Goal: Find specific page/section: Find specific page/section

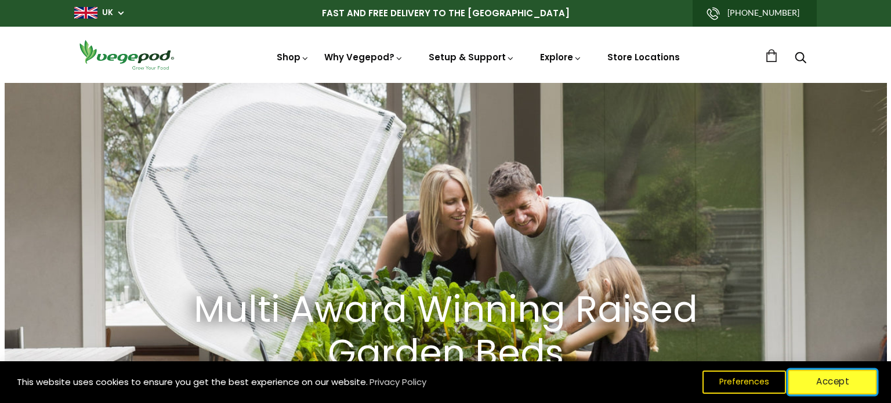
click at [821, 381] on button "Accept" at bounding box center [833, 382] width 89 height 24
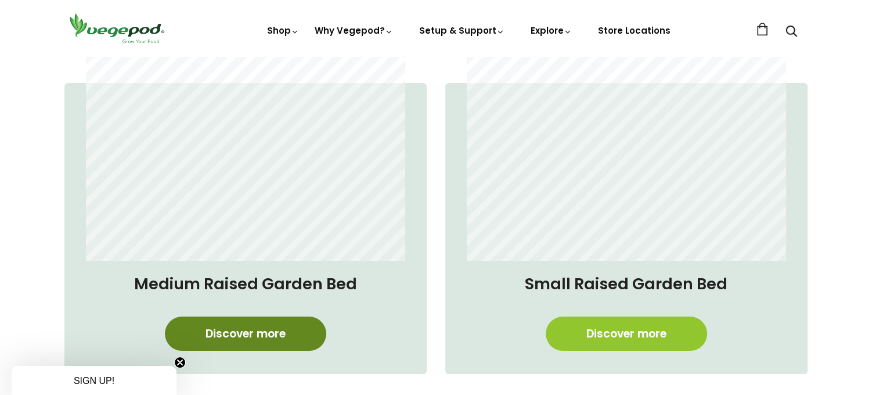
scroll to position [0, 1055]
click at [223, 329] on link "Discover more" at bounding box center [245, 333] width 161 height 34
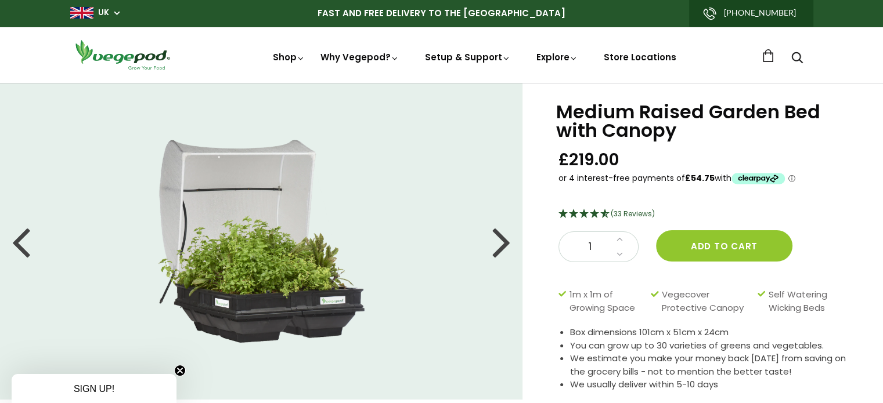
click at [504, 233] on div at bounding box center [501, 241] width 19 height 52
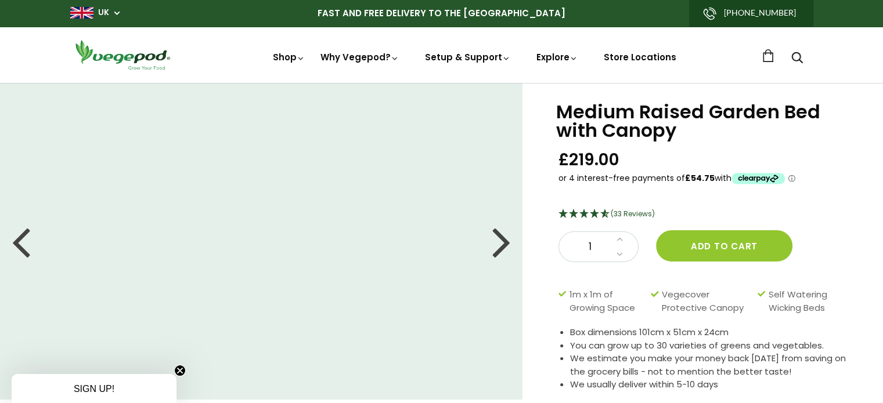
click at [504, 233] on div at bounding box center [501, 241] width 19 height 52
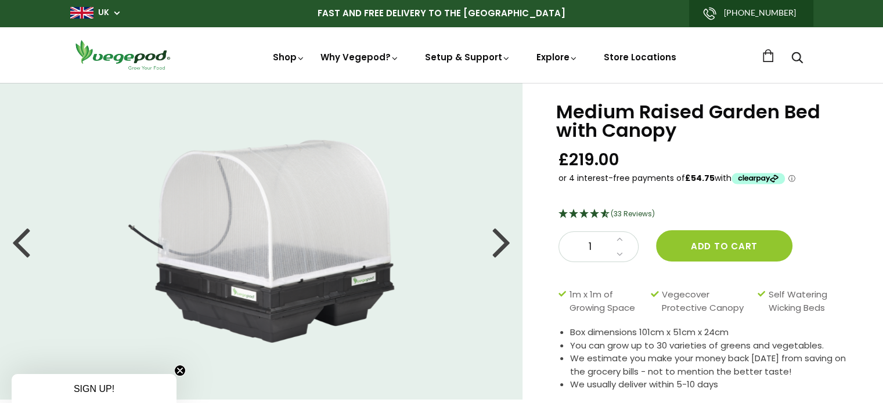
click at [504, 233] on div at bounding box center [501, 241] width 19 height 52
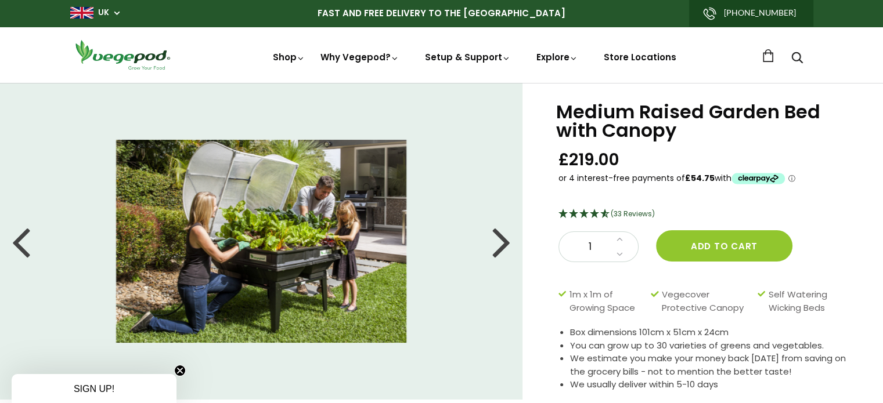
click at [504, 233] on div at bounding box center [501, 241] width 19 height 52
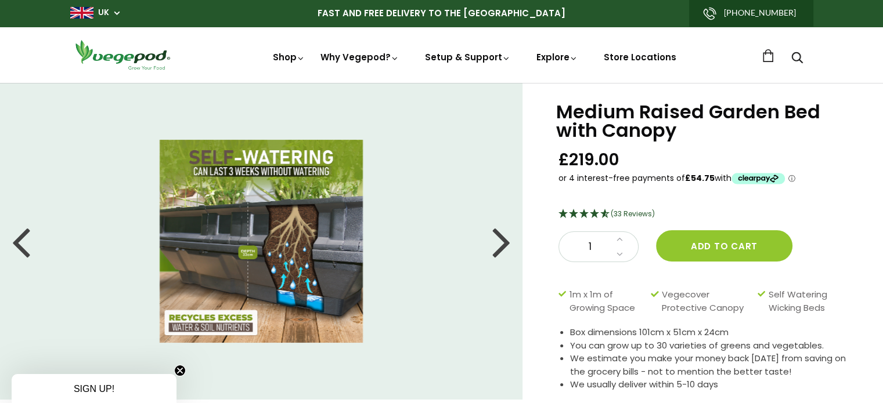
click at [504, 233] on div at bounding box center [501, 241] width 19 height 52
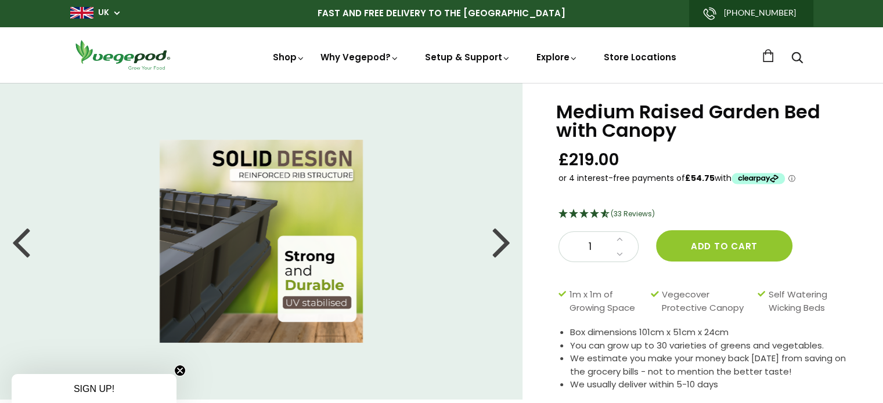
click at [504, 233] on div at bounding box center [501, 241] width 19 height 52
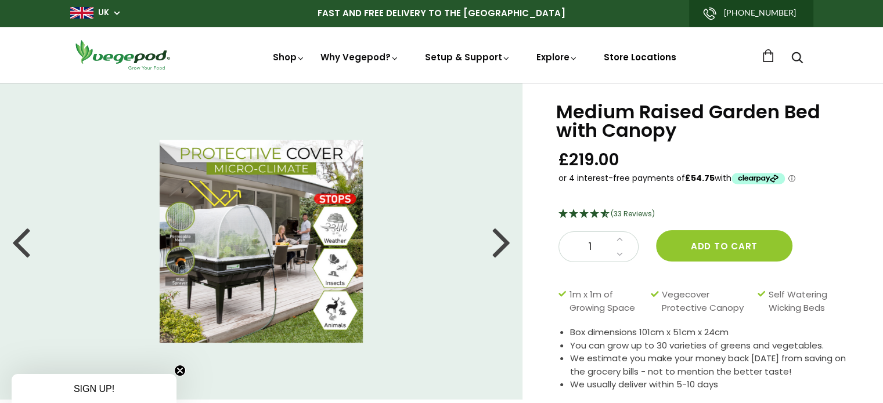
click at [618, 55] on link "Store Locations" at bounding box center [640, 57] width 73 height 12
click at [499, 245] on div at bounding box center [501, 241] width 19 height 52
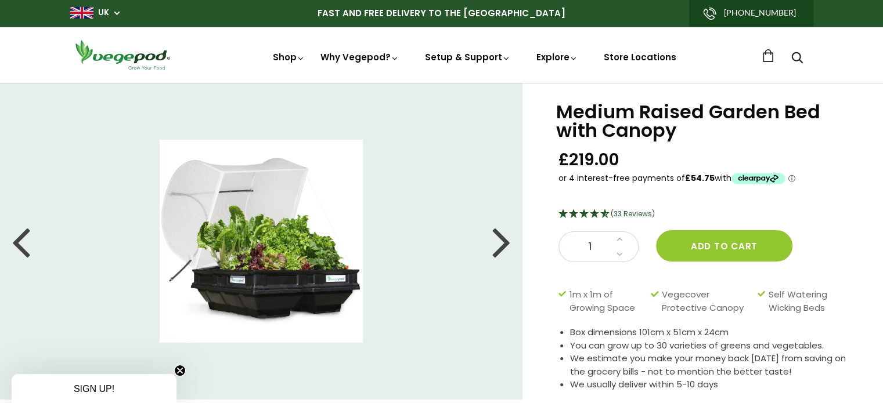
click at [499, 245] on div at bounding box center [501, 241] width 19 height 52
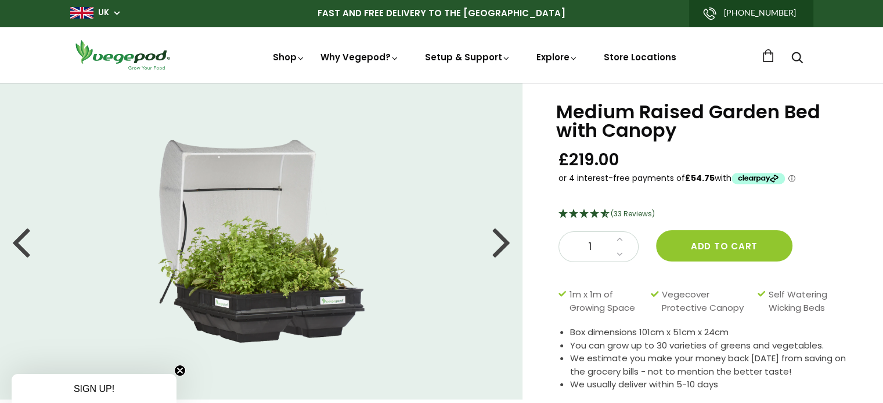
click at [499, 245] on div at bounding box center [501, 241] width 19 height 52
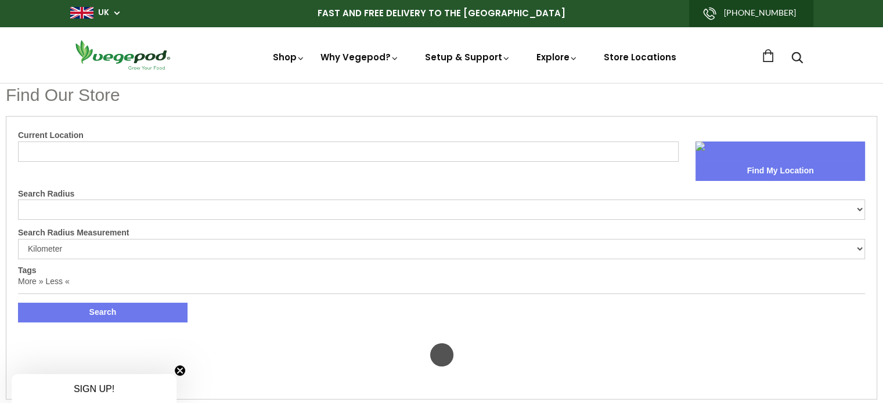
select select "m"
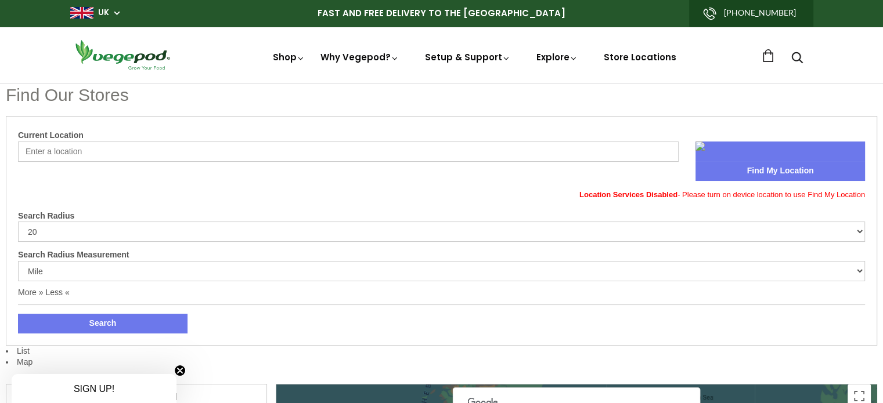
click at [618, 55] on link "Store Locations" at bounding box center [640, 57] width 73 height 12
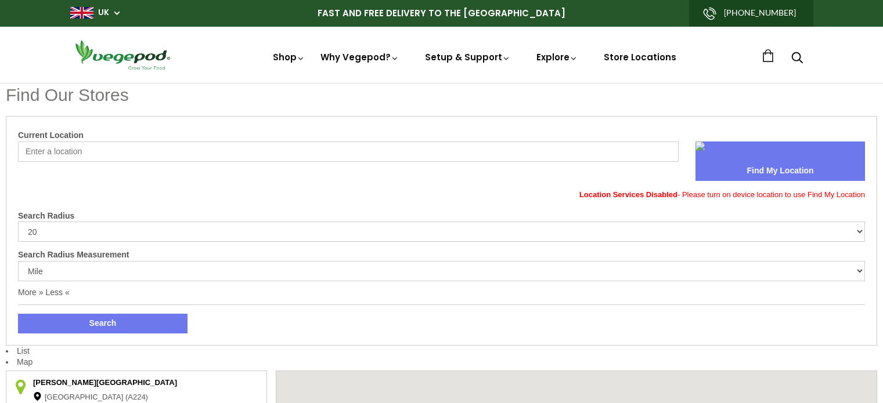
select select "m"
